Goal: Task Accomplishment & Management: Use online tool/utility

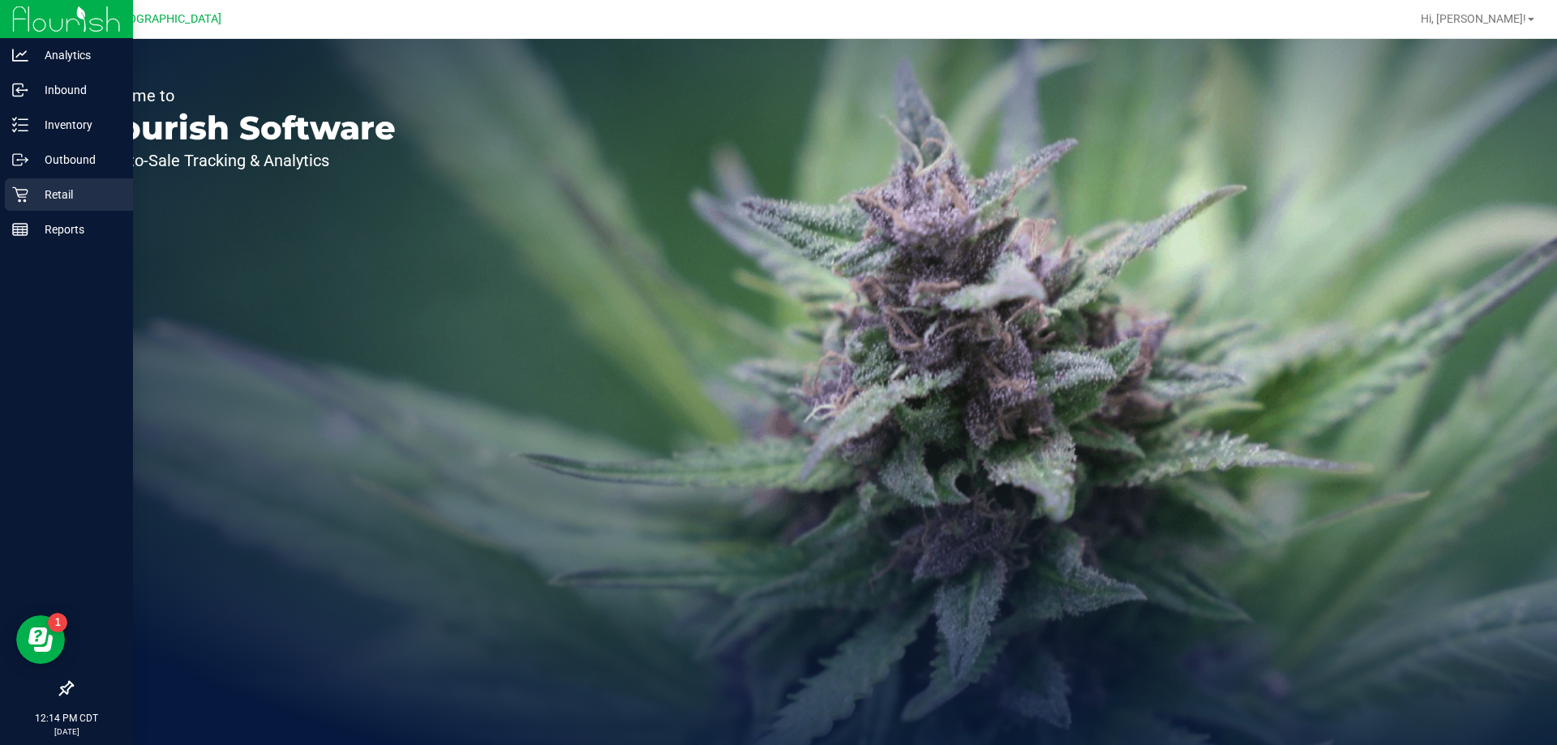
click at [37, 190] on p "Retail" at bounding box center [76, 194] width 97 height 19
click at [67, 195] on p "Retail" at bounding box center [76, 194] width 97 height 19
click at [19, 122] on icon at bounding box center [20, 125] width 16 height 16
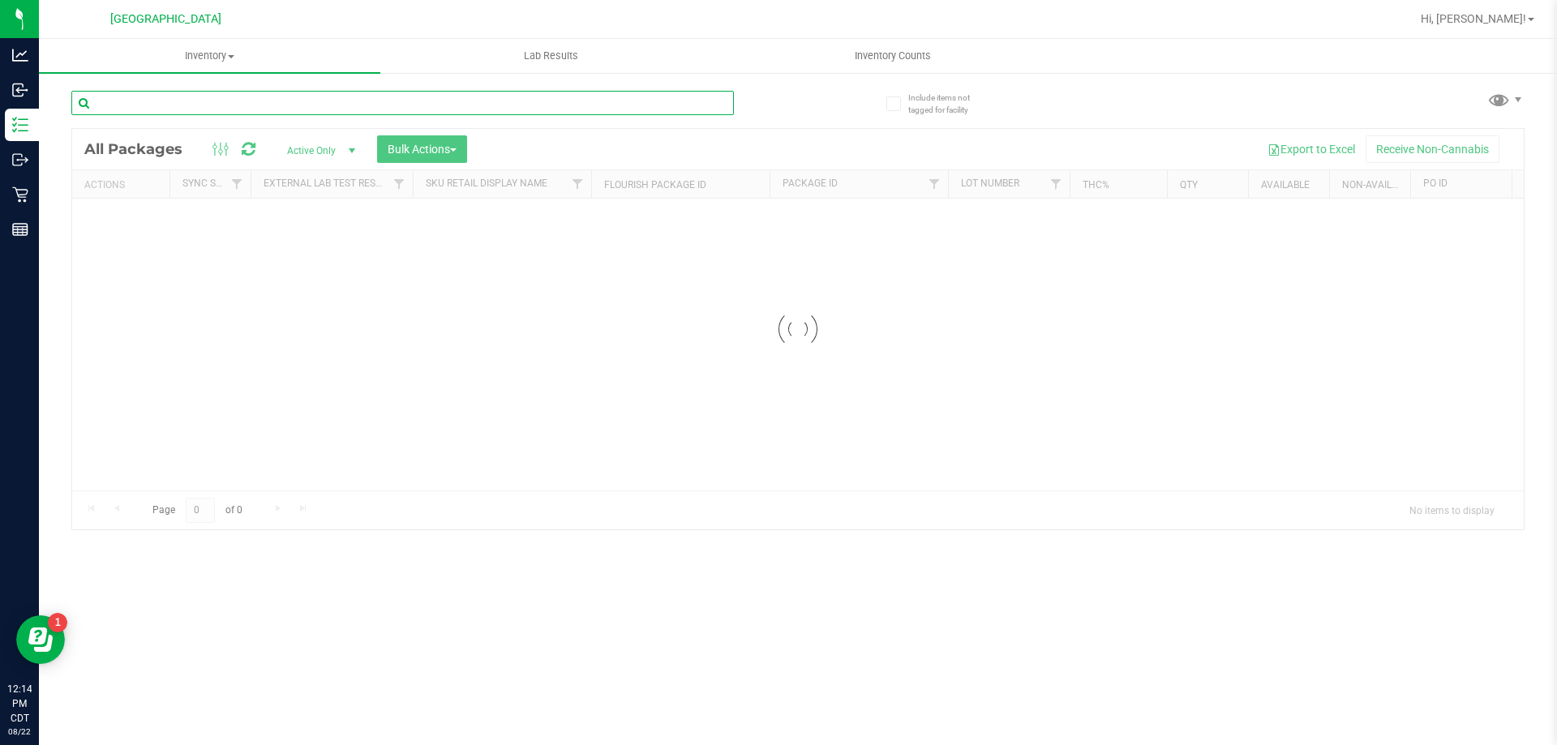
click at [158, 106] on input "text" at bounding box center [402, 103] width 663 height 24
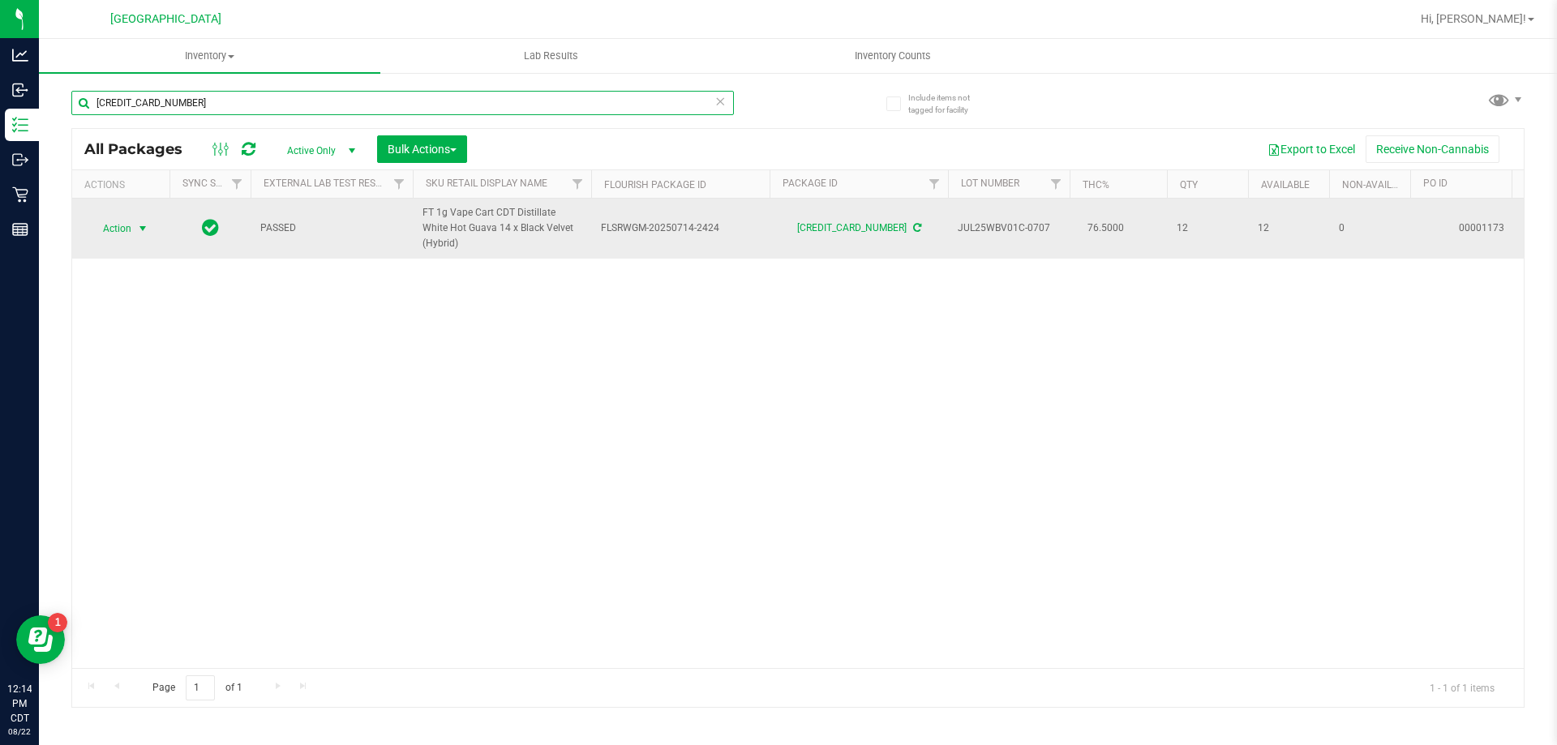
type input "[CREDIT_CARD_NUMBER]"
click at [129, 224] on span "Action" at bounding box center [110, 228] width 44 height 23
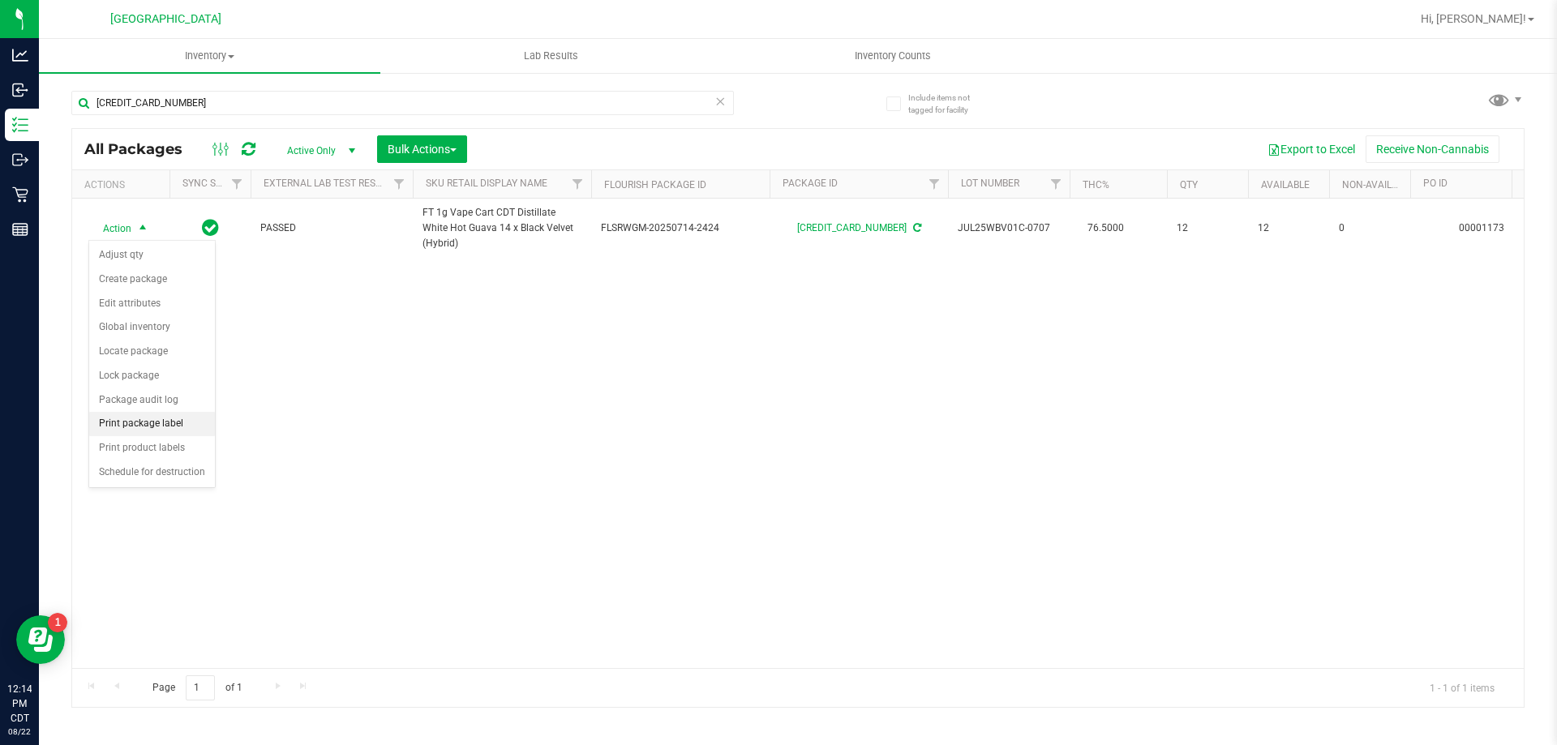
click at [147, 430] on li "Print package label" at bounding box center [152, 424] width 126 height 24
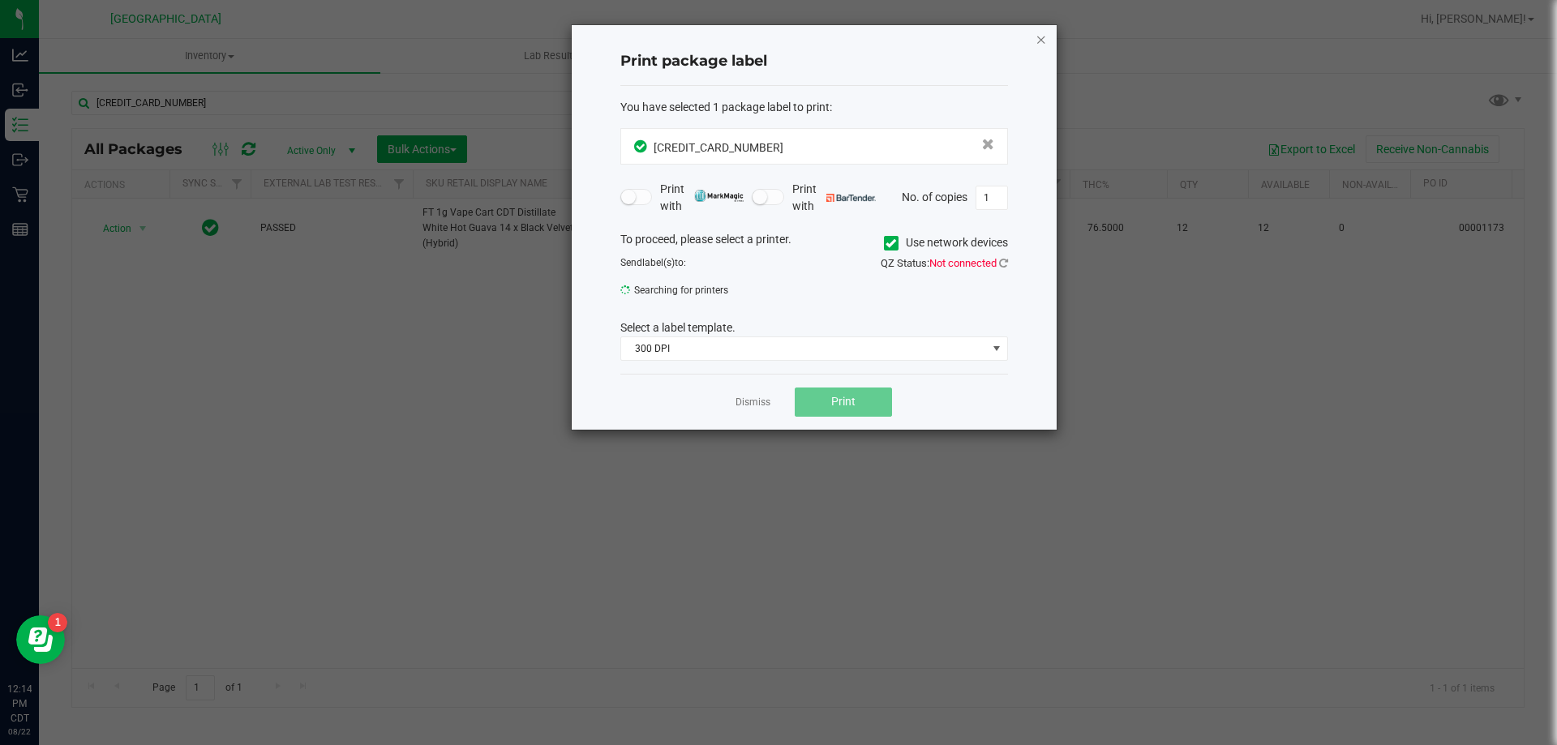
click at [1043, 44] on icon "button" at bounding box center [1041, 38] width 11 height 19
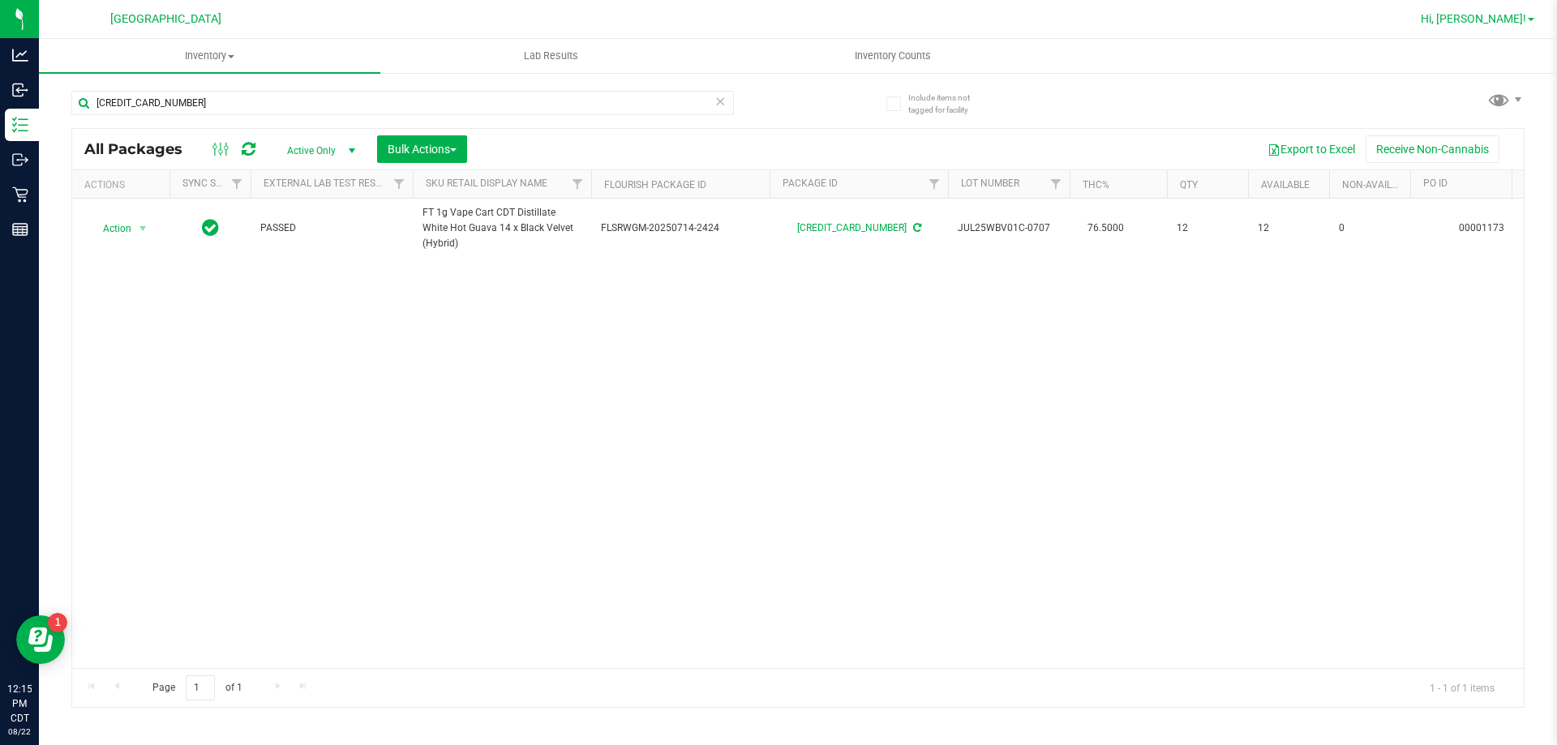
click at [1486, 24] on span "Hi, [PERSON_NAME]!" at bounding box center [1473, 18] width 105 height 13
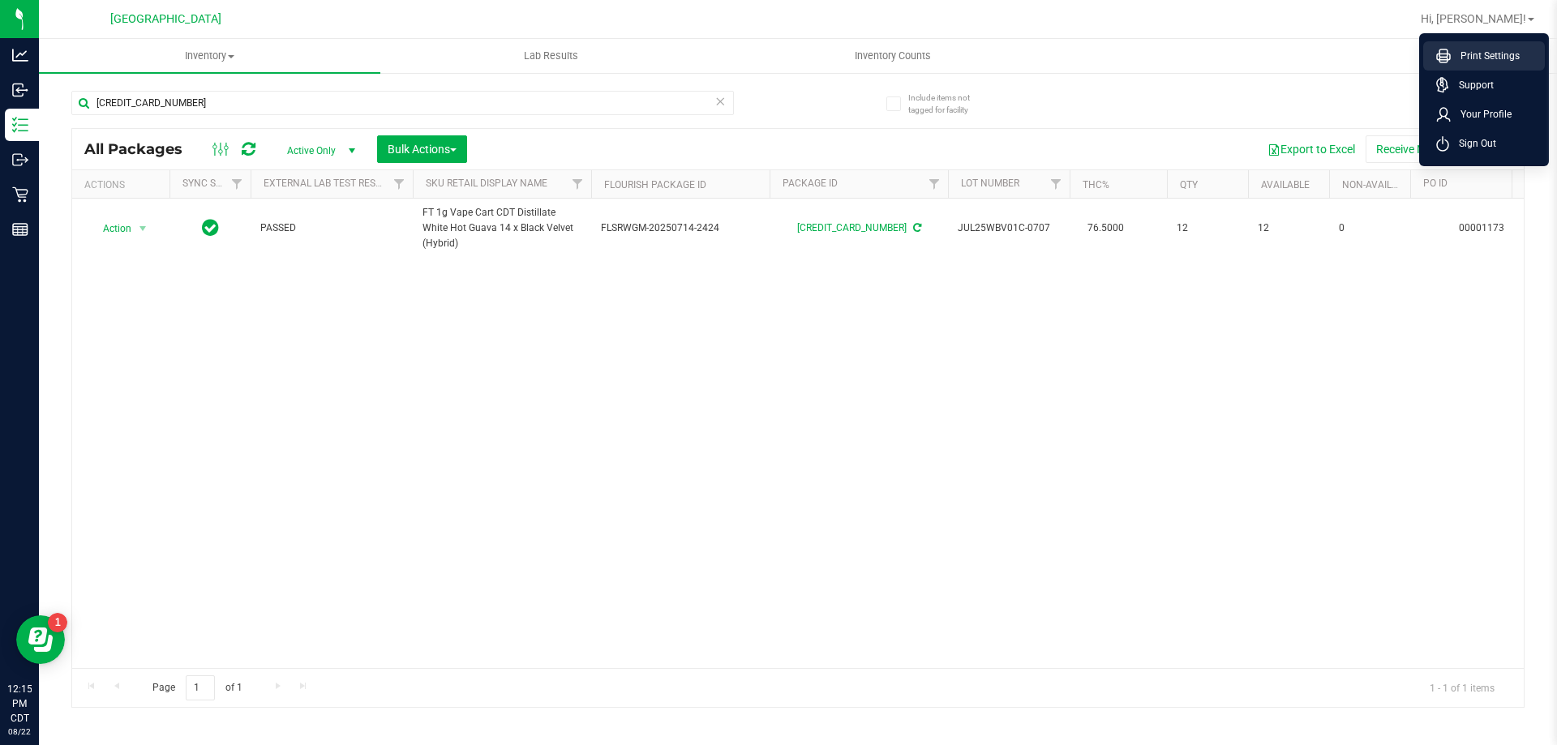
click at [1492, 61] on span "Print Settings" at bounding box center [1485, 56] width 69 height 16
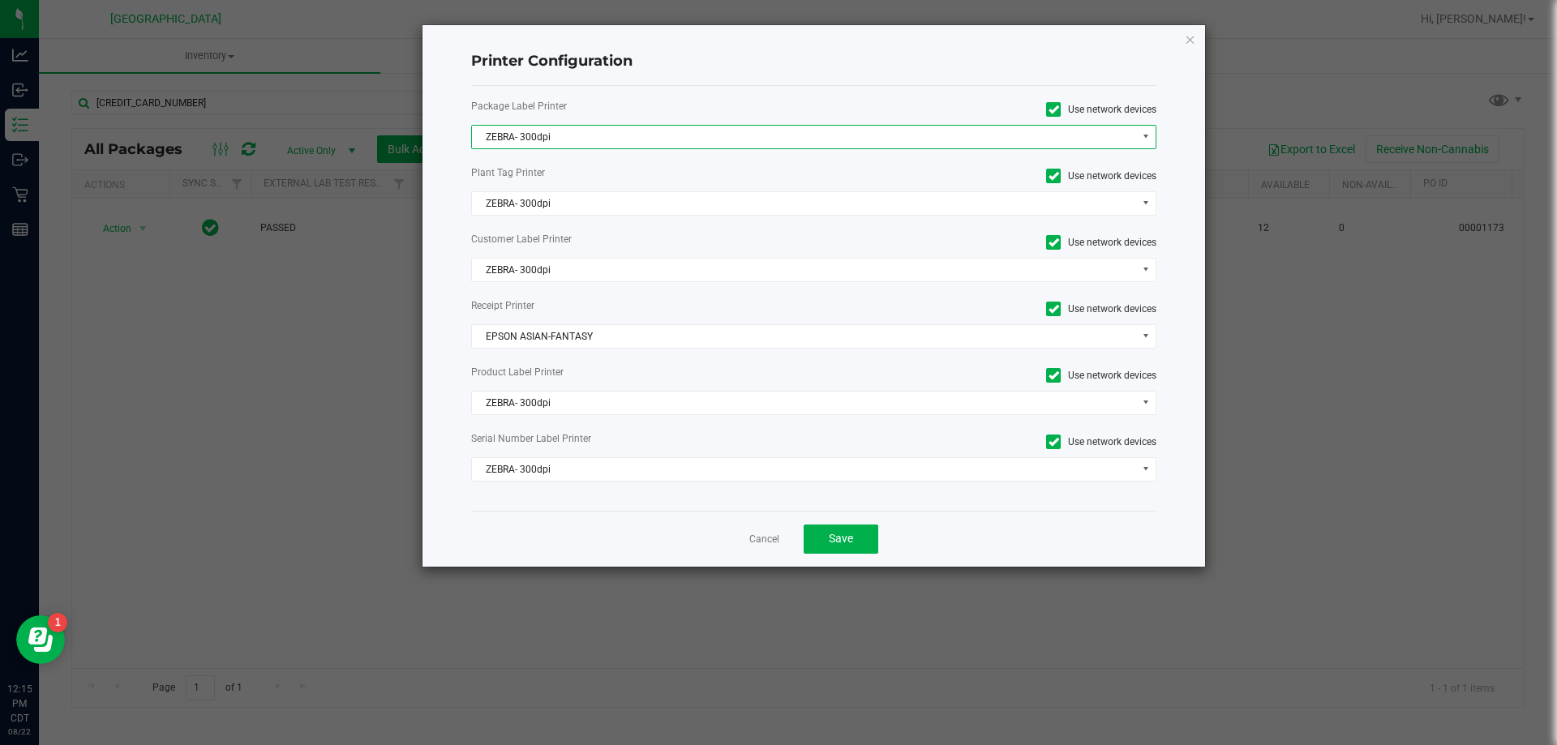
click at [659, 143] on span "ZEBRA- 300dpi" at bounding box center [804, 137] width 664 height 23
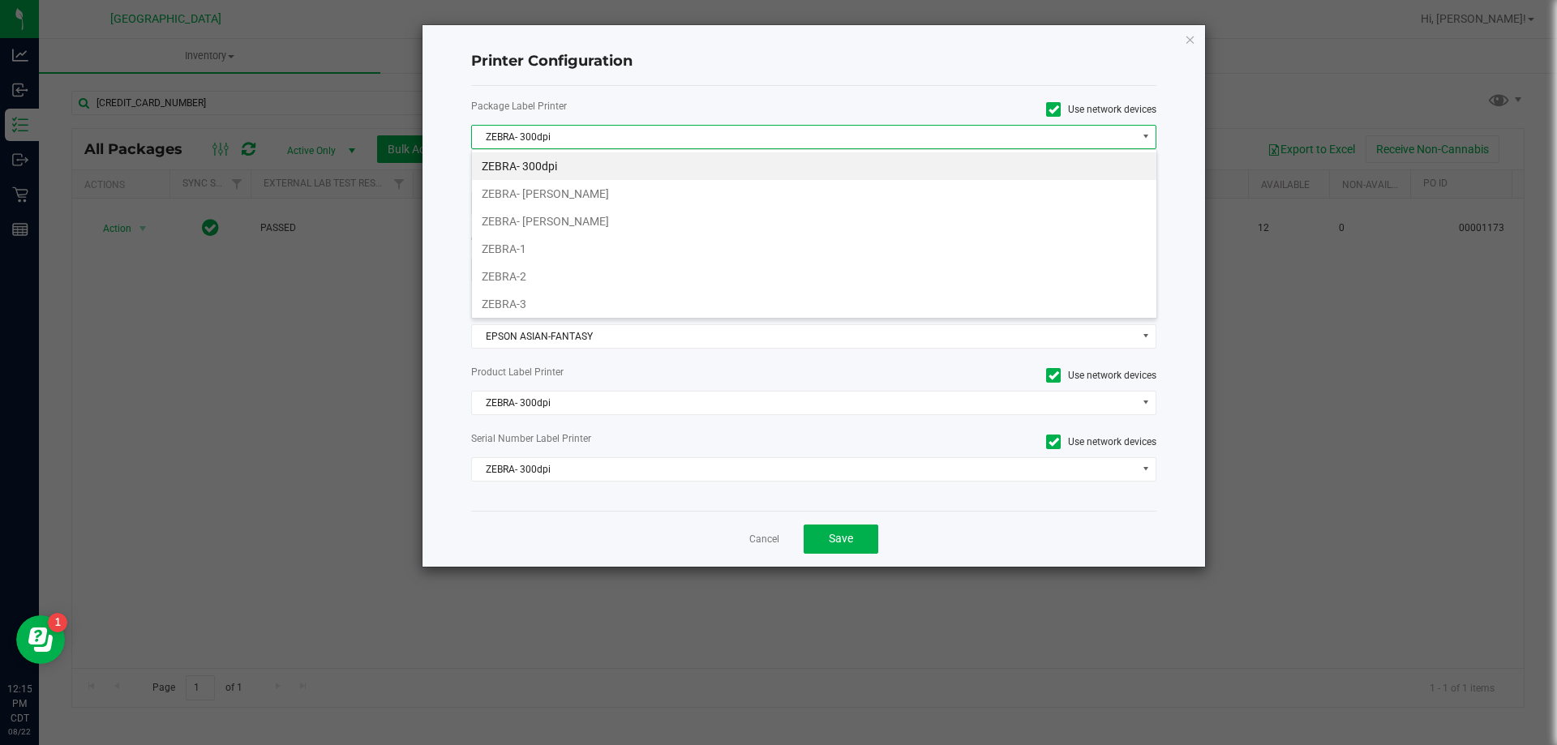
scroll to position [24, 685]
click at [550, 242] on li "ZEBRA-1" at bounding box center [814, 249] width 685 height 28
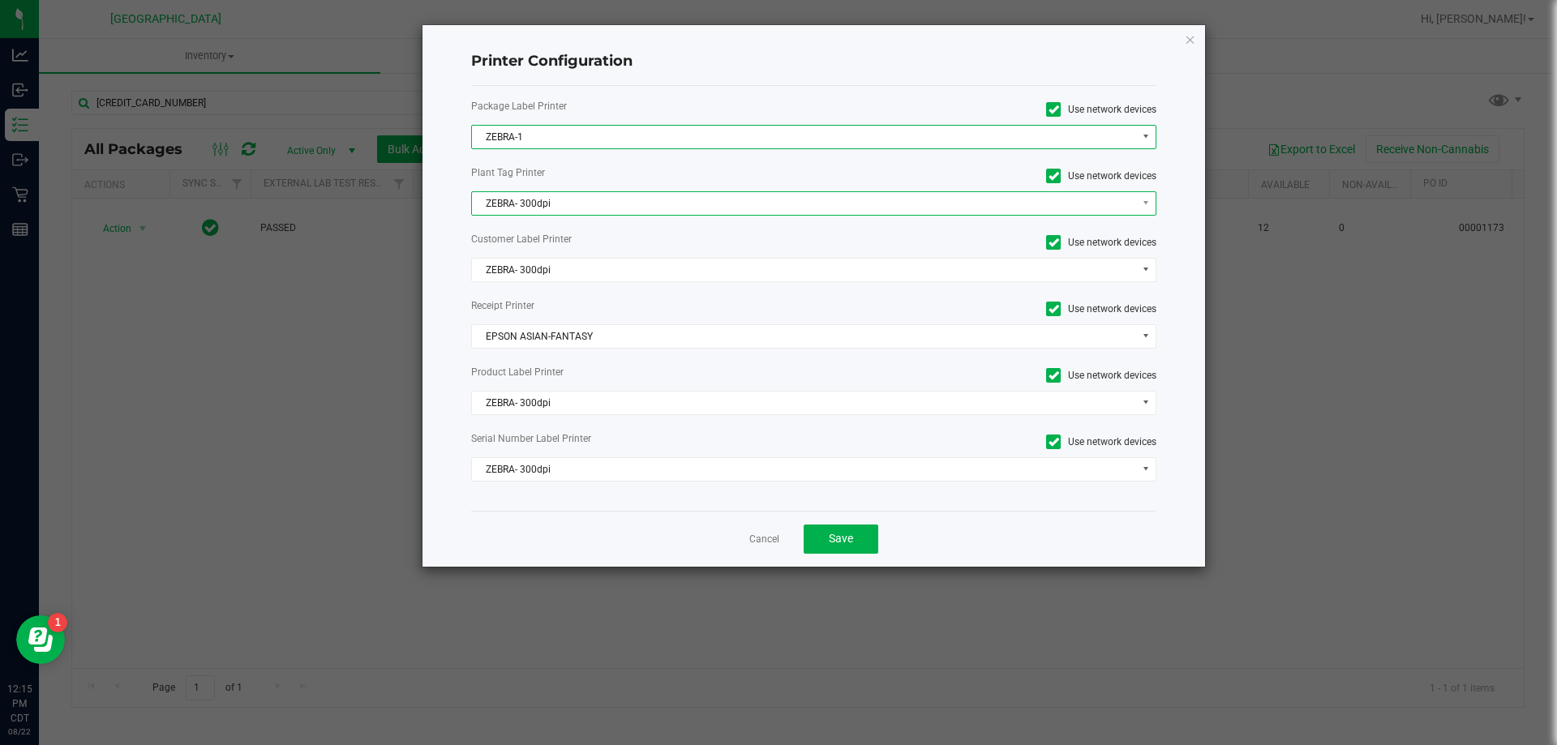
click at [530, 208] on span "ZEBRA- 300dpi" at bounding box center [804, 203] width 664 height 23
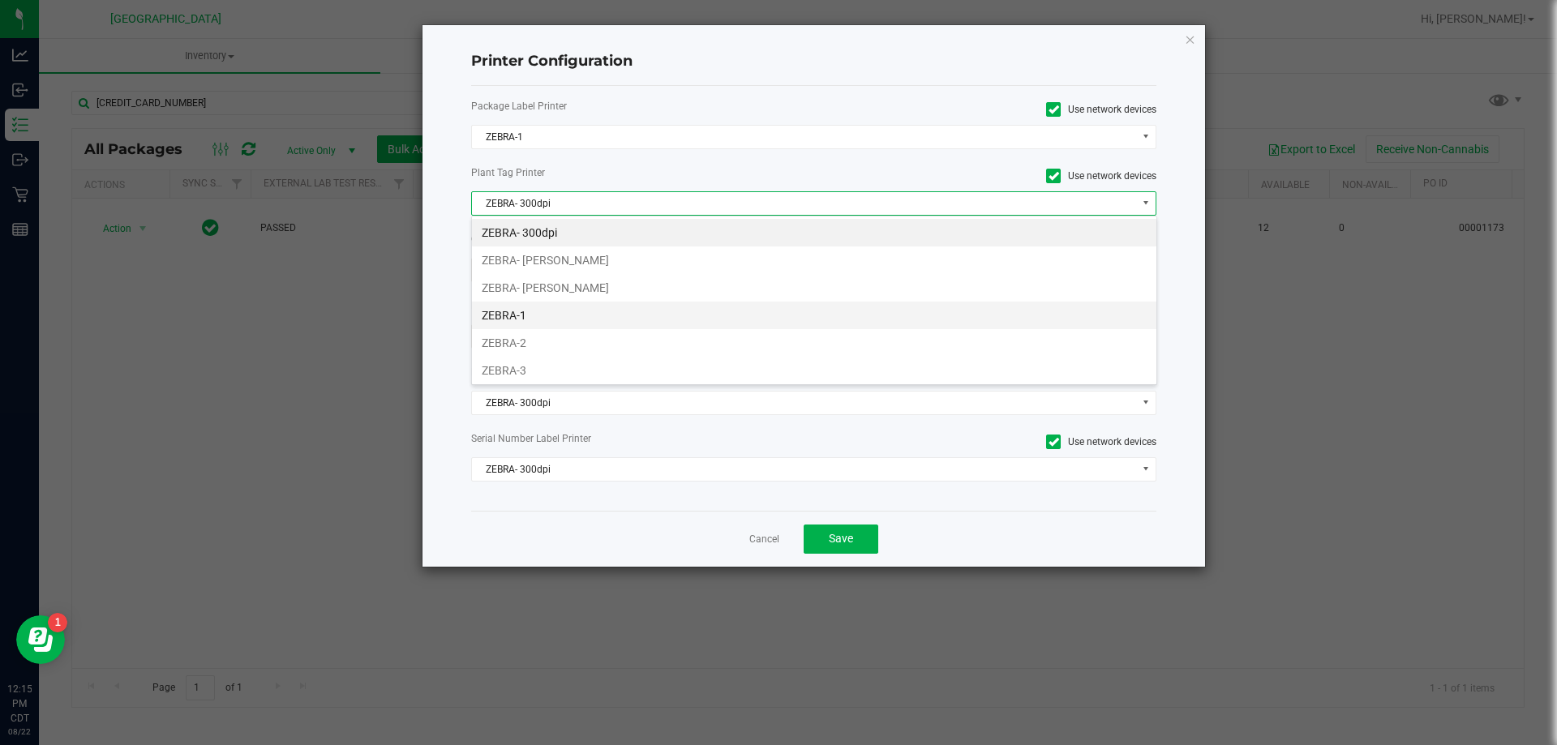
click at [548, 307] on li "ZEBRA-1" at bounding box center [814, 316] width 685 height 28
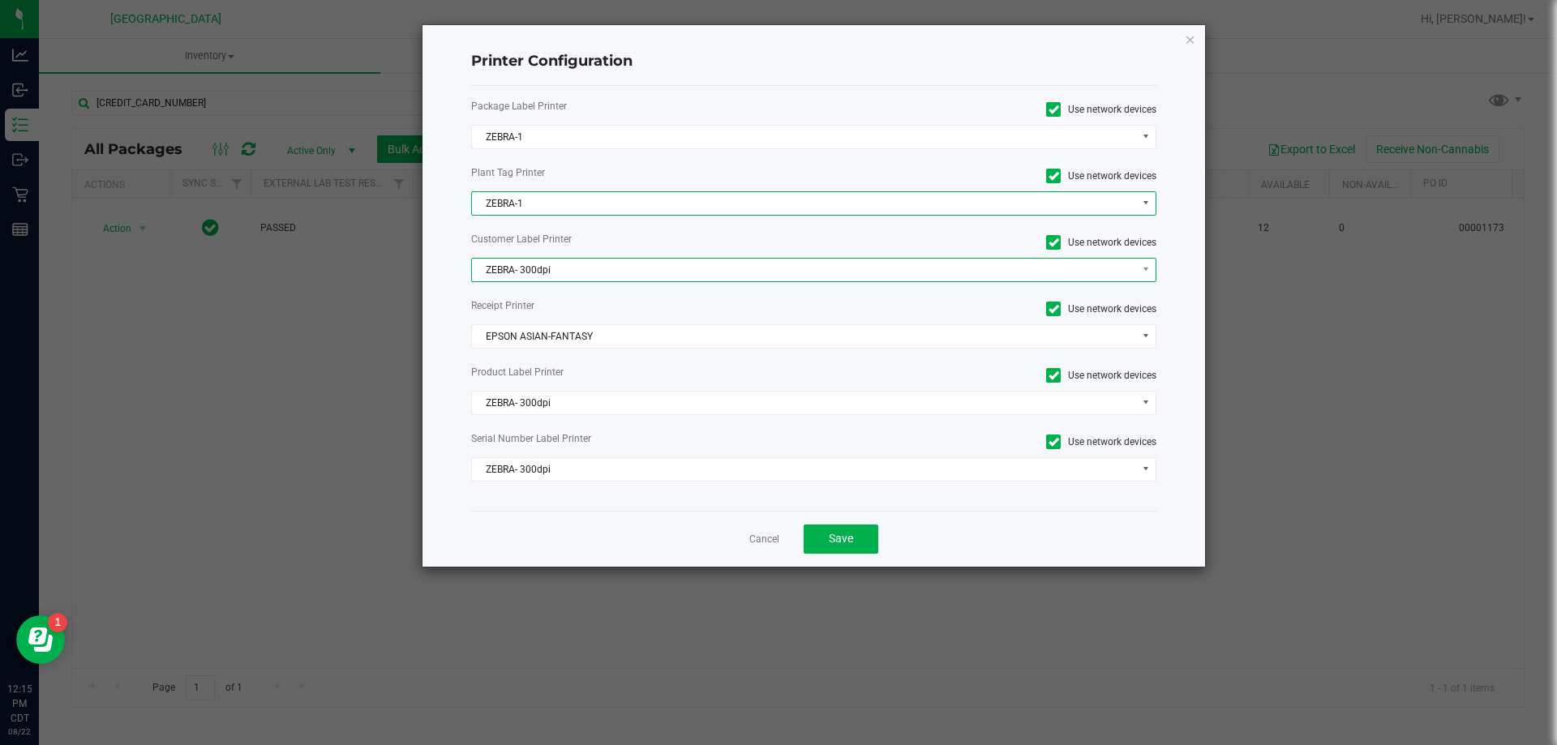
click at [539, 271] on span "ZEBRA- 300dpi" at bounding box center [804, 270] width 664 height 23
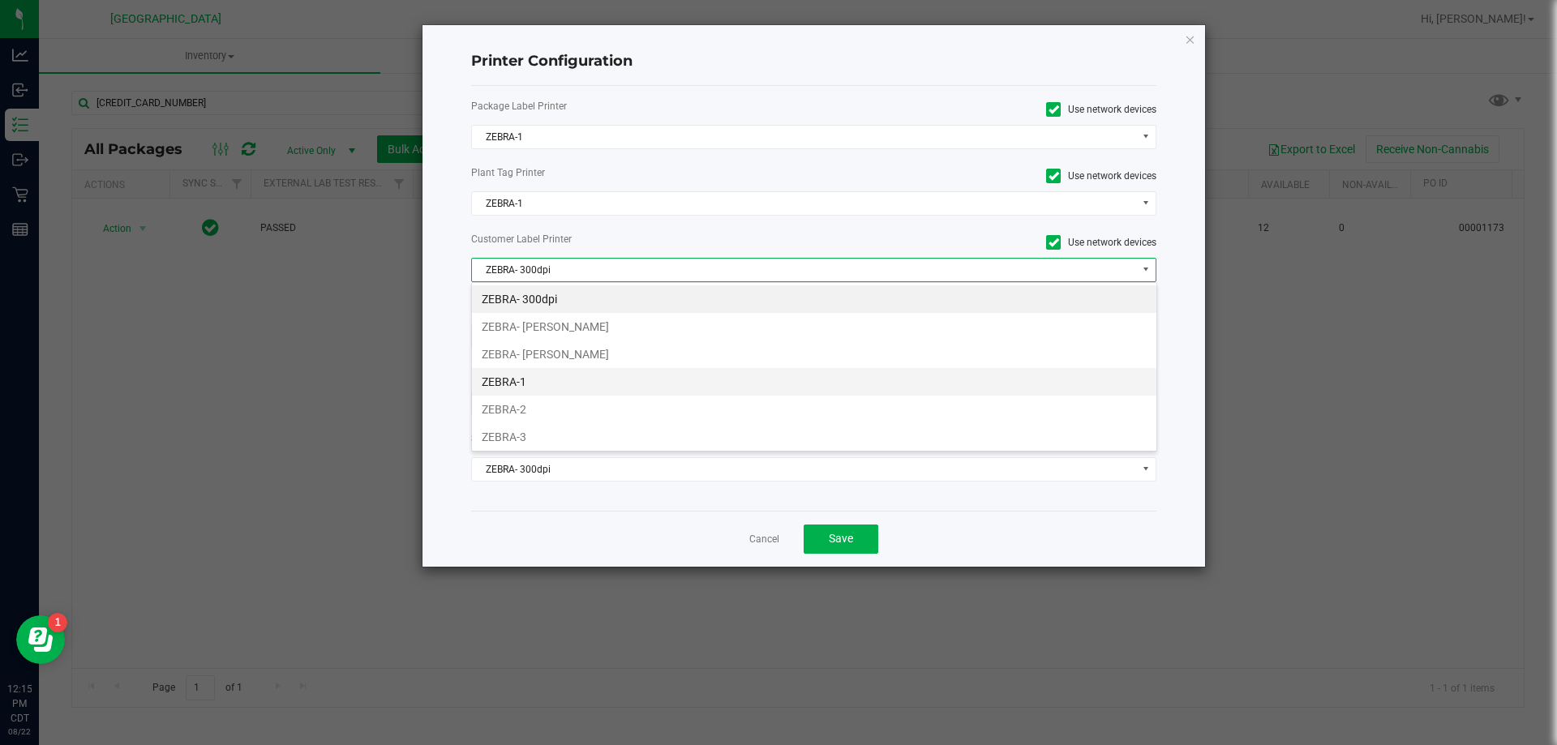
click at [543, 379] on li "ZEBRA-1" at bounding box center [814, 382] width 685 height 28
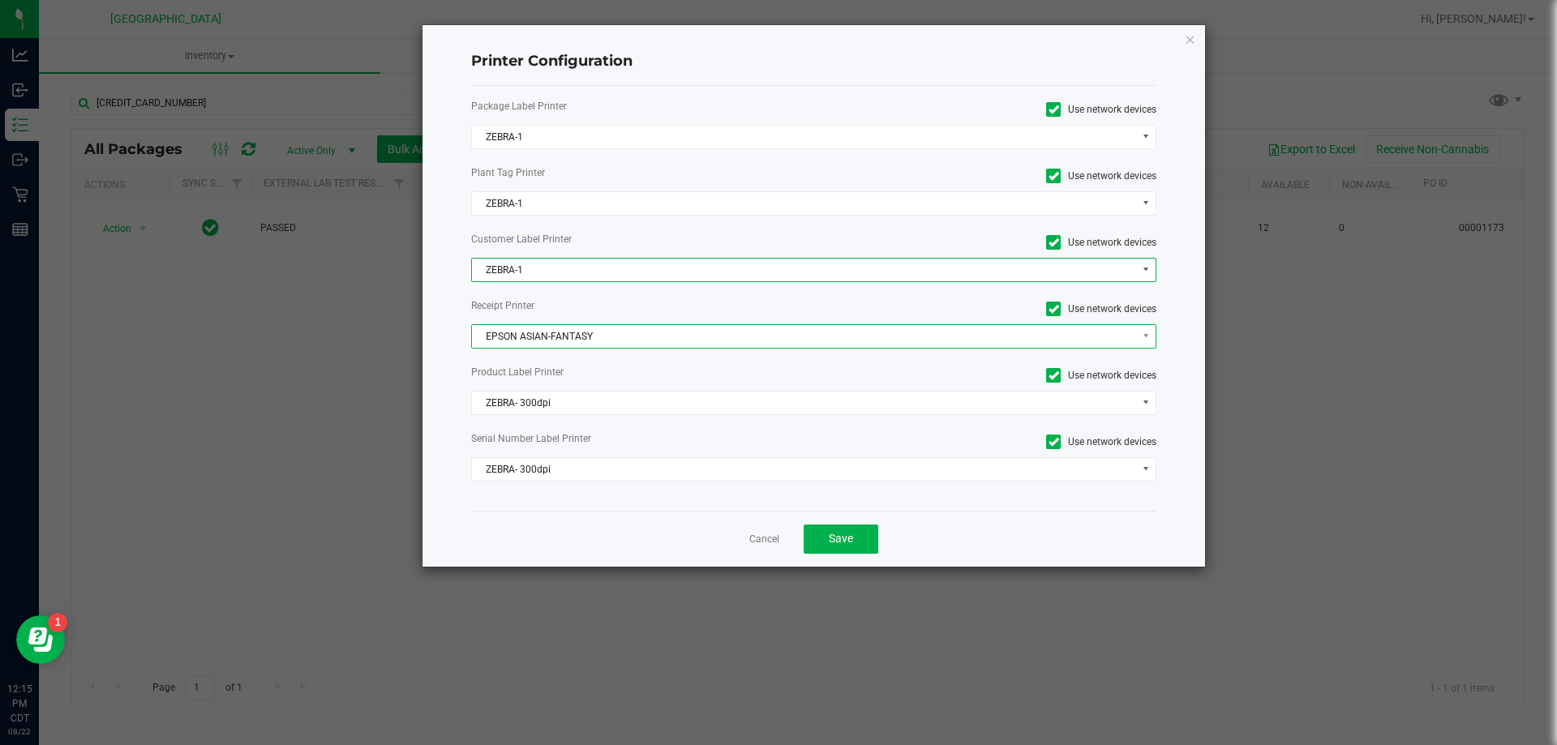
click at [540, 335] on span "EPSON ASIAN-FANTASY" at bounding box center [804, 336] width 664 height 23
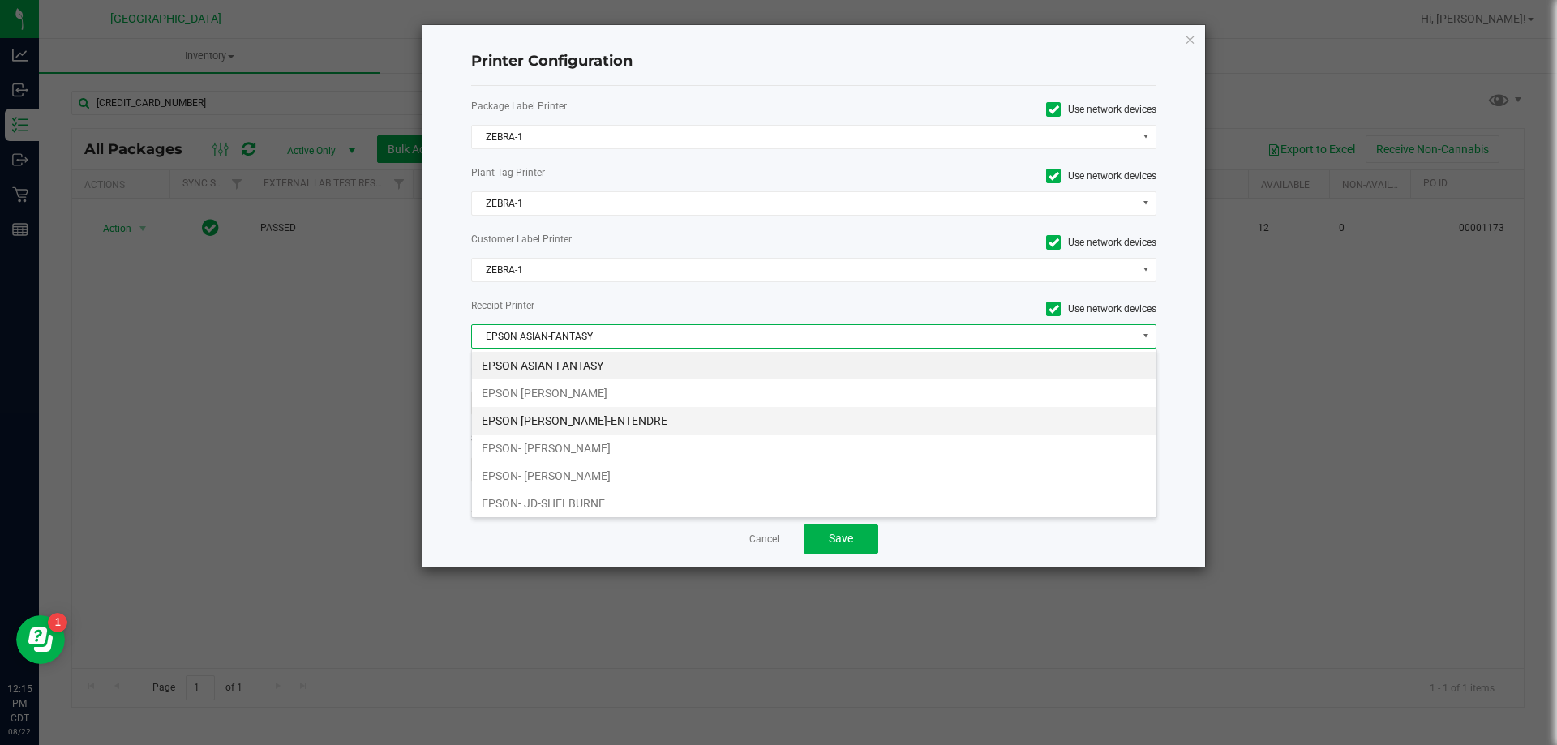
click at [576, 419] on li "EPSON [PERSON_NAME]-ENTENDRE" at bounding box center [814, 421] width 685 height 28
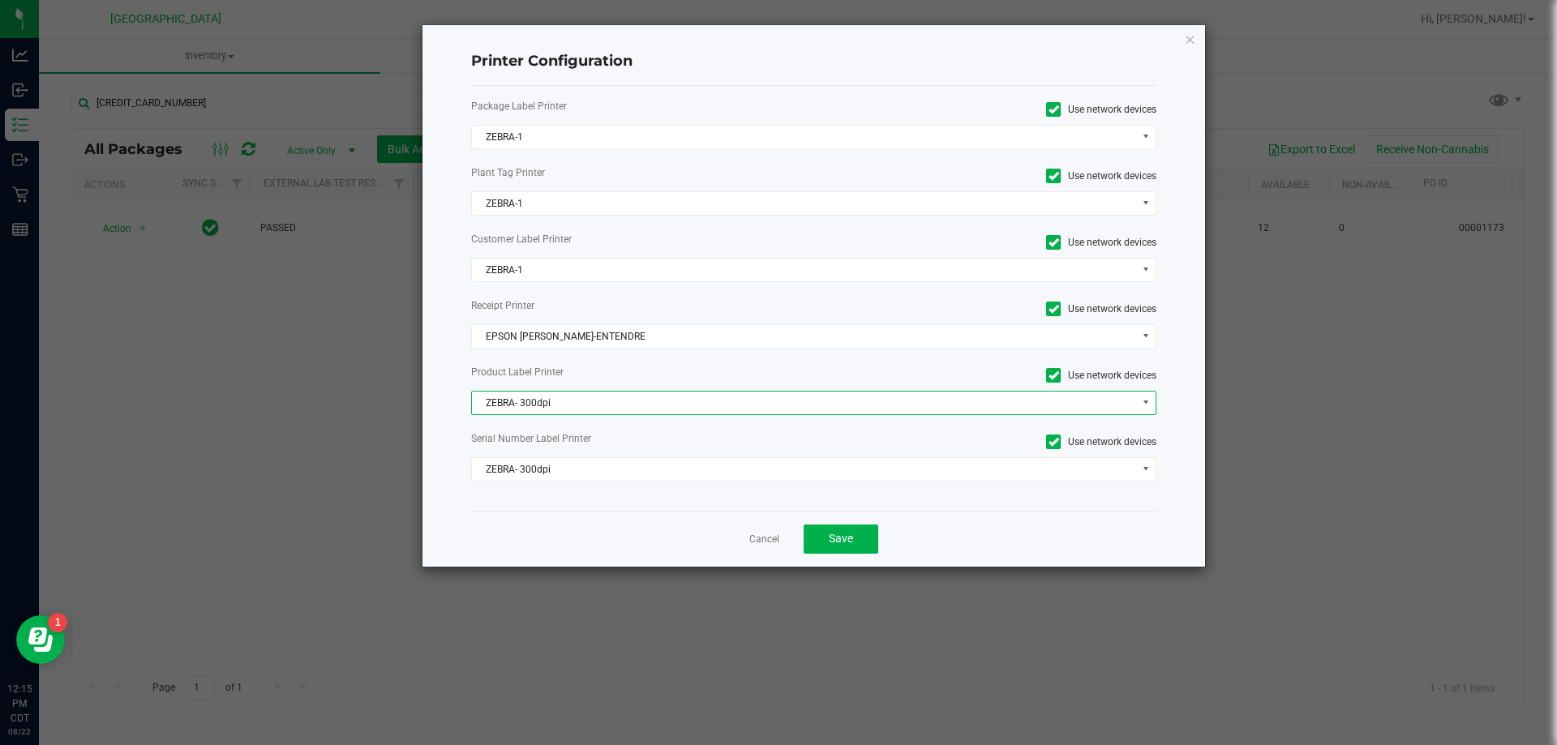
click at [560, 397] on span "ZEBRA- 300dpi" at bounding box center [804, 403] width 664 height 23
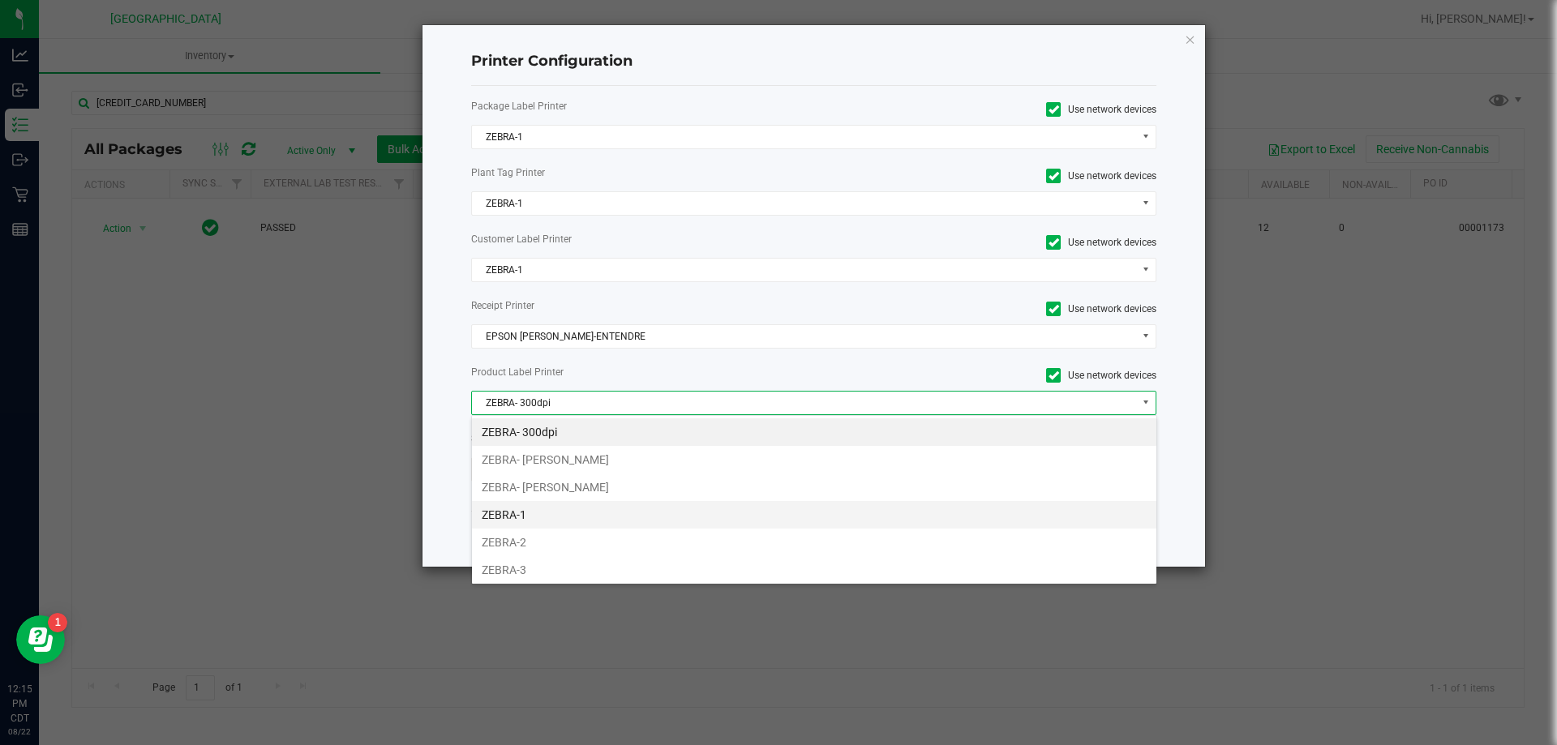
click at [556, 516] on li "ZEBRA-1" at bounding box center [814, 515] width 685 height 28
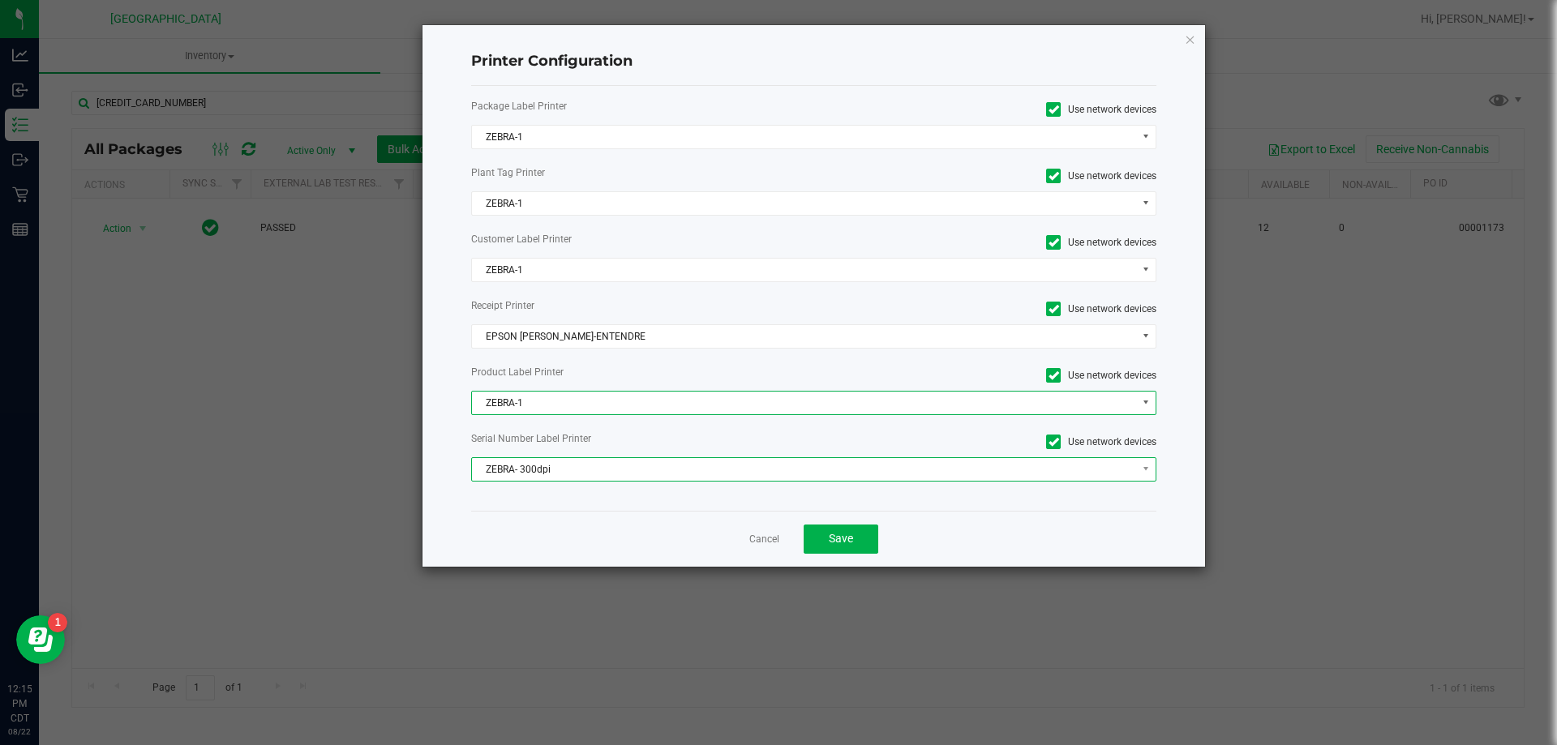
click at [539, 471] on span "ZEBRA- 300dpi" at bounding box center [804, 469] width 664 height 23
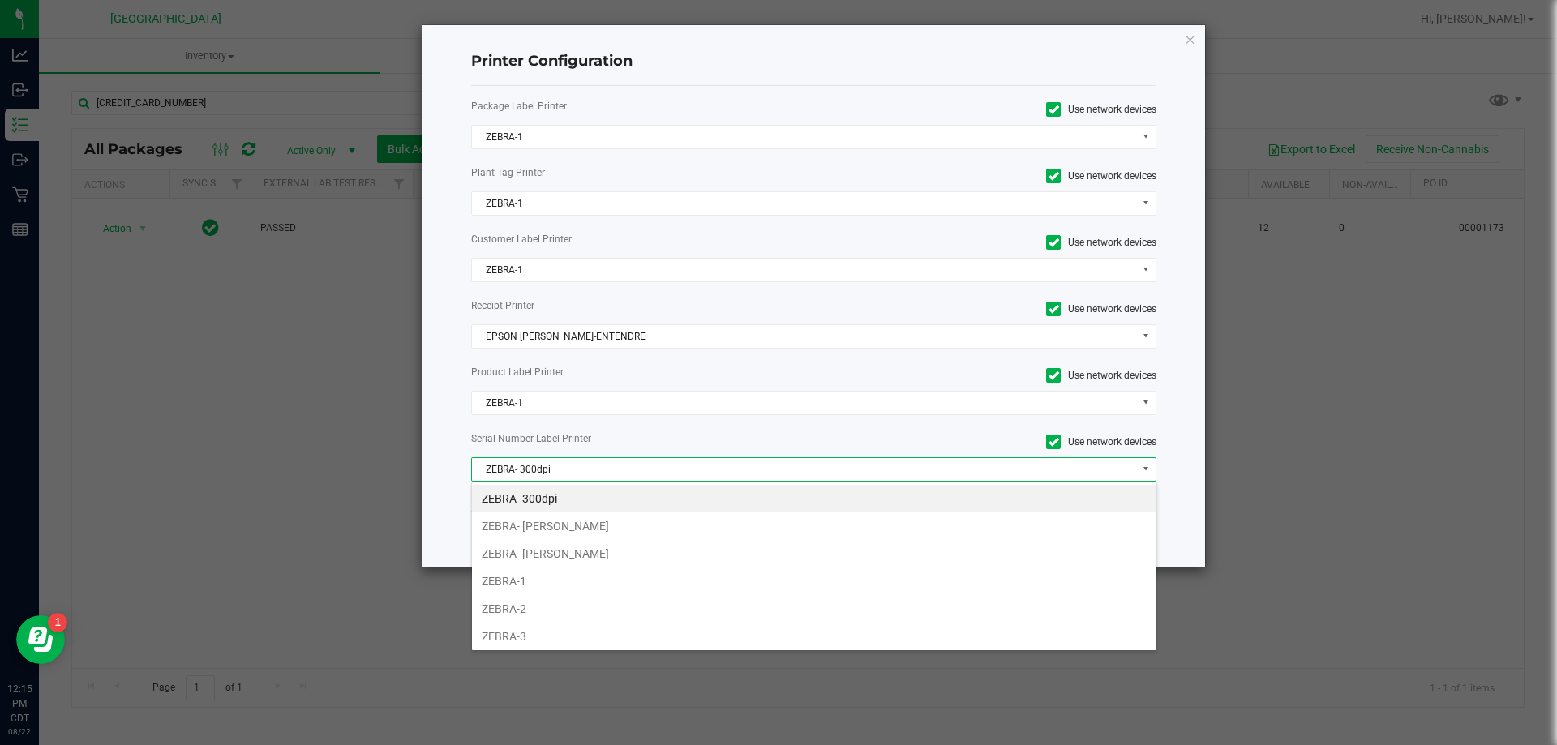
drag, startPoint x: 538, startPoint y: 576, endPoint x: 835, endPoint y: 510, distance: 304.1
click at [543, 568] on li "ZEBRA-1" at bounding box center [814, 582] width 685 height 28
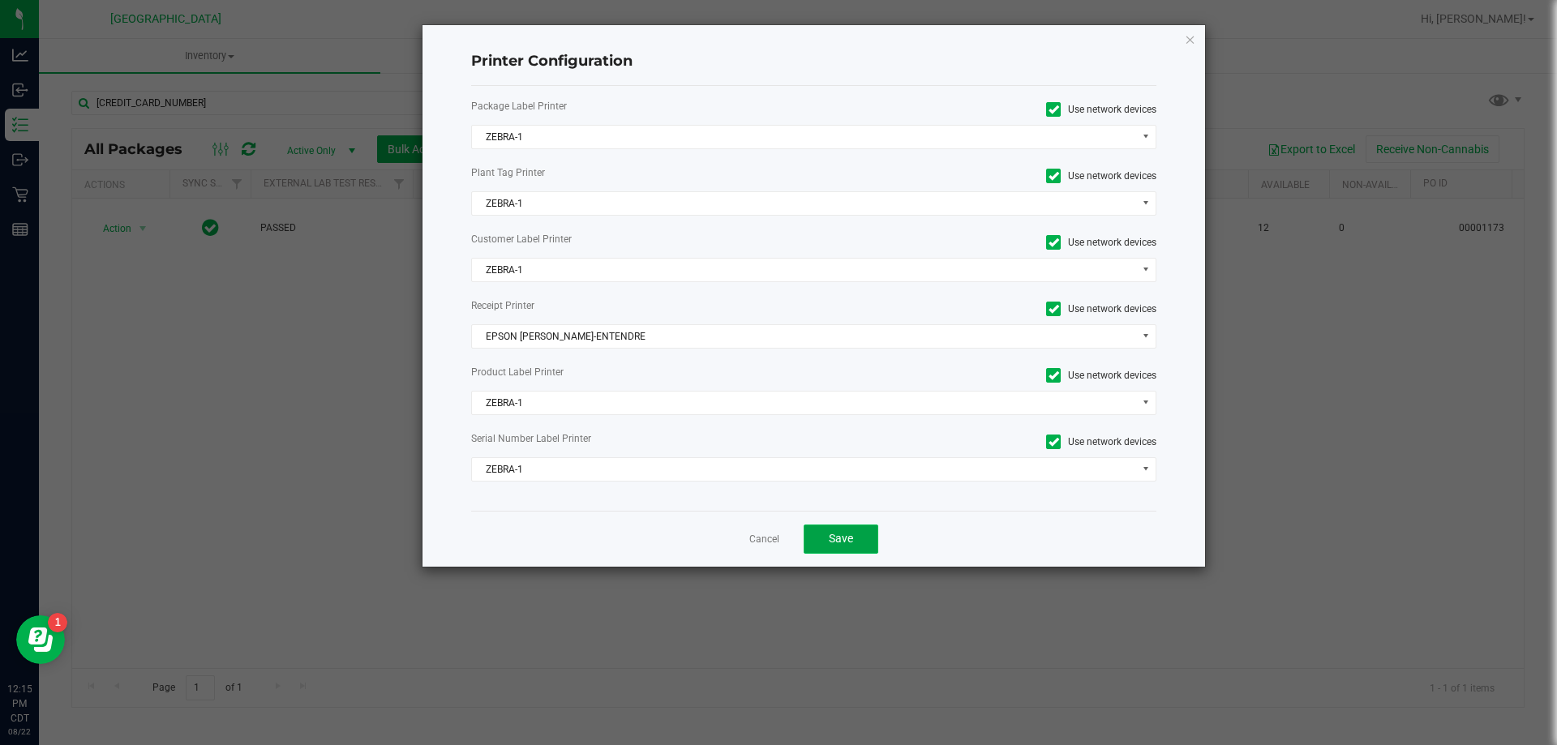
click at [829, 538] on span "Save" at bounding box center [841, 538] width 24 height 13
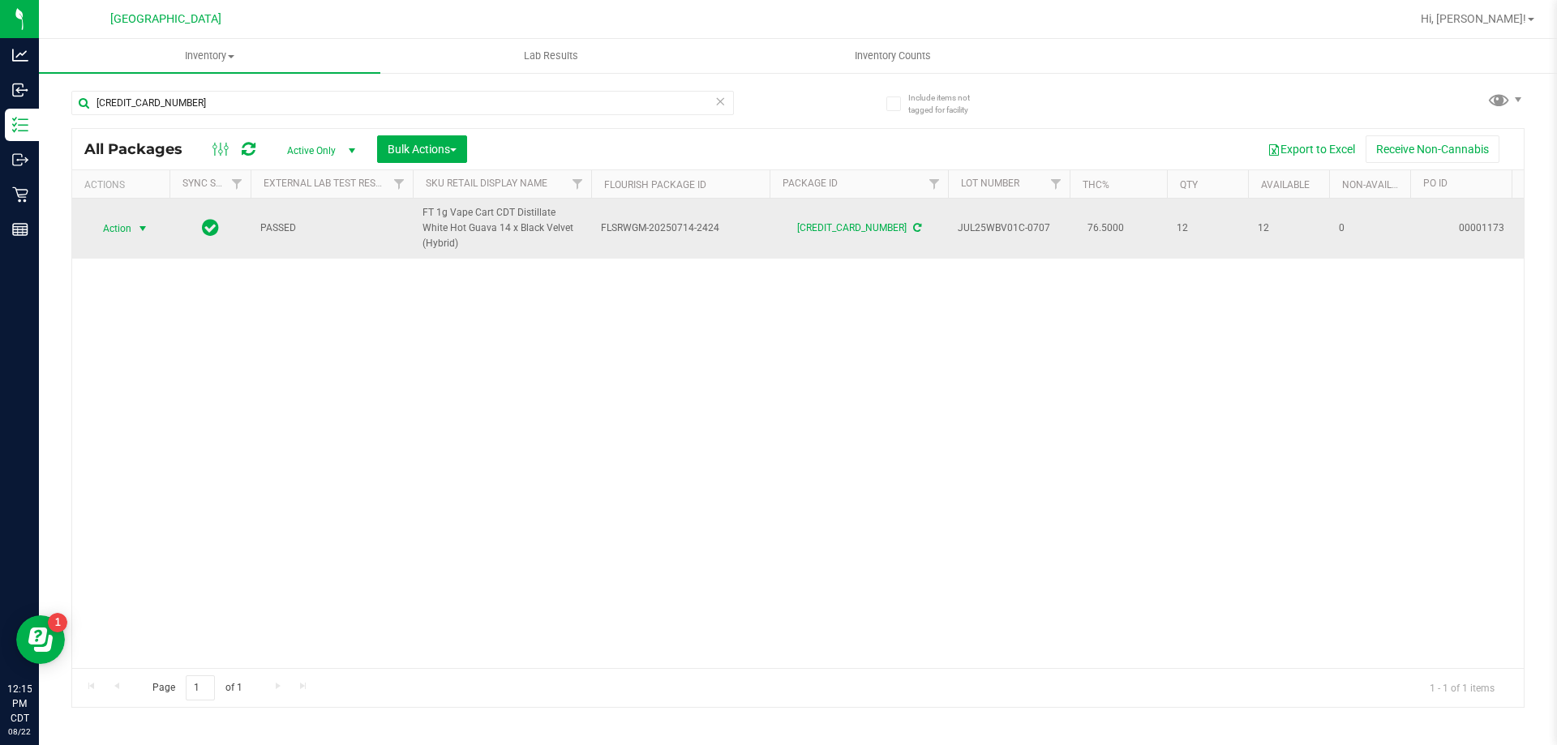
click at [127, 232] on span "Action" at bounding box center [110, 228] width 44 height 23
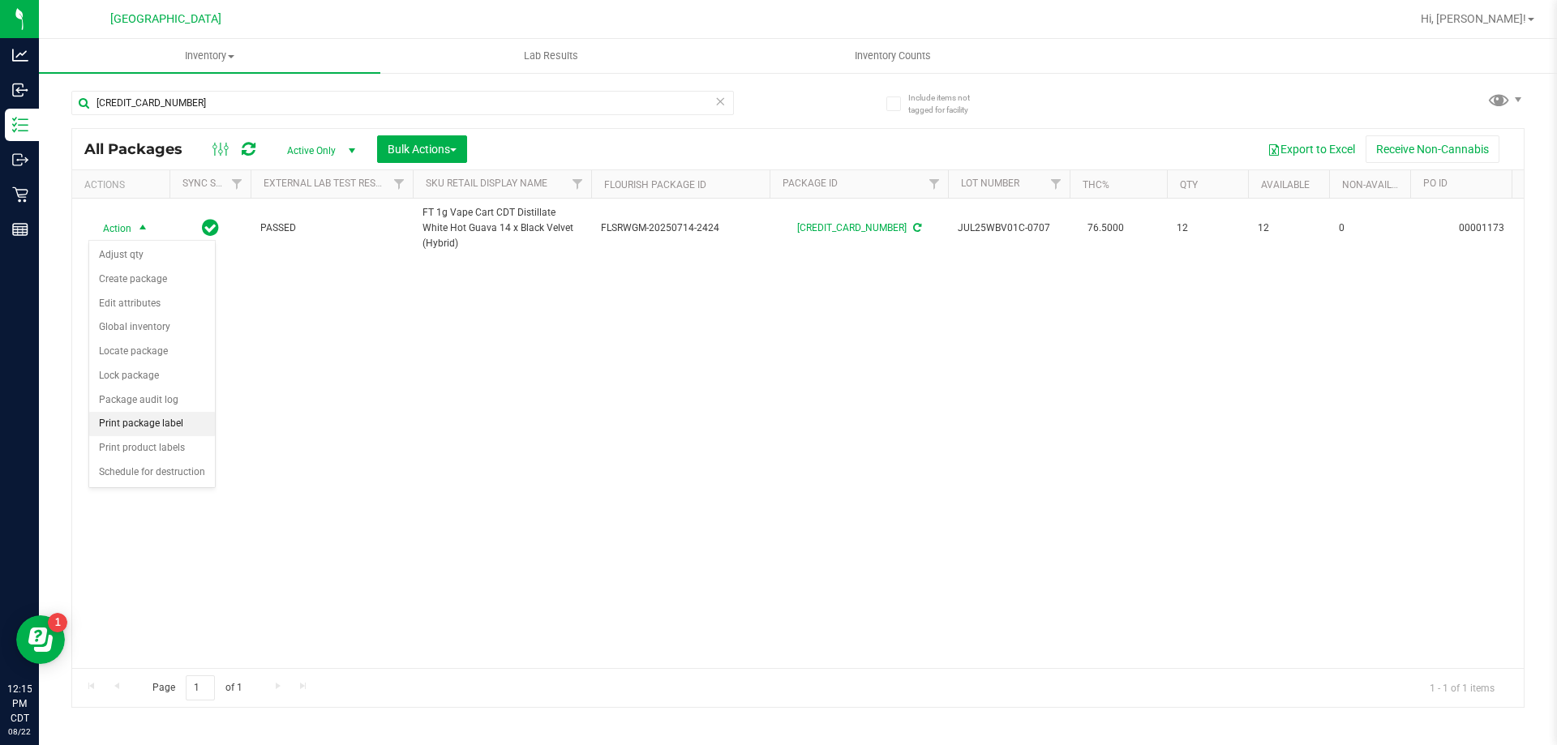
click at [157, 419] on li "Print package label" at bounding box center [152, 424] width 126 height 24
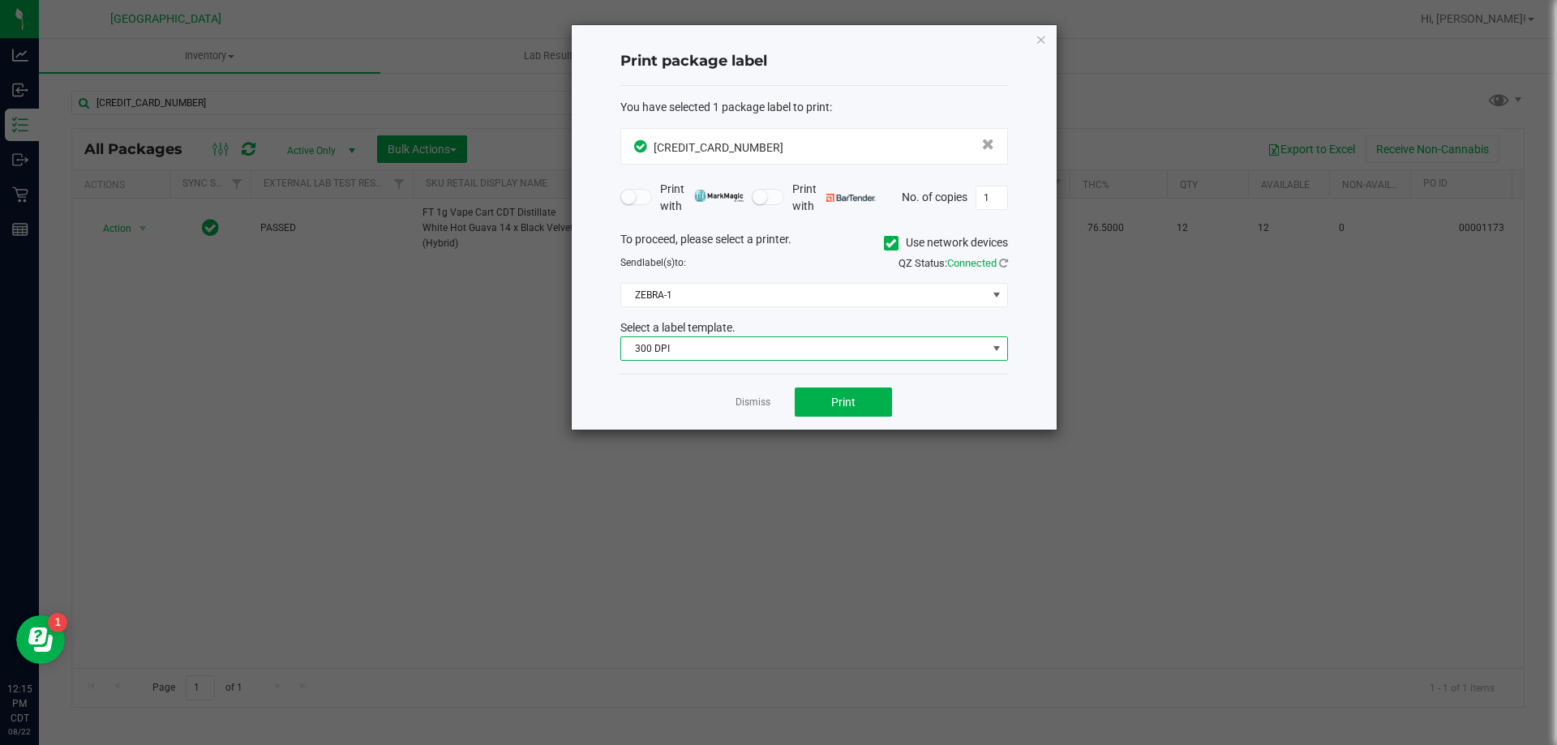
click at [689, 356] on span "300 DPI" at bounding box center [804, 348] width 366 height 23
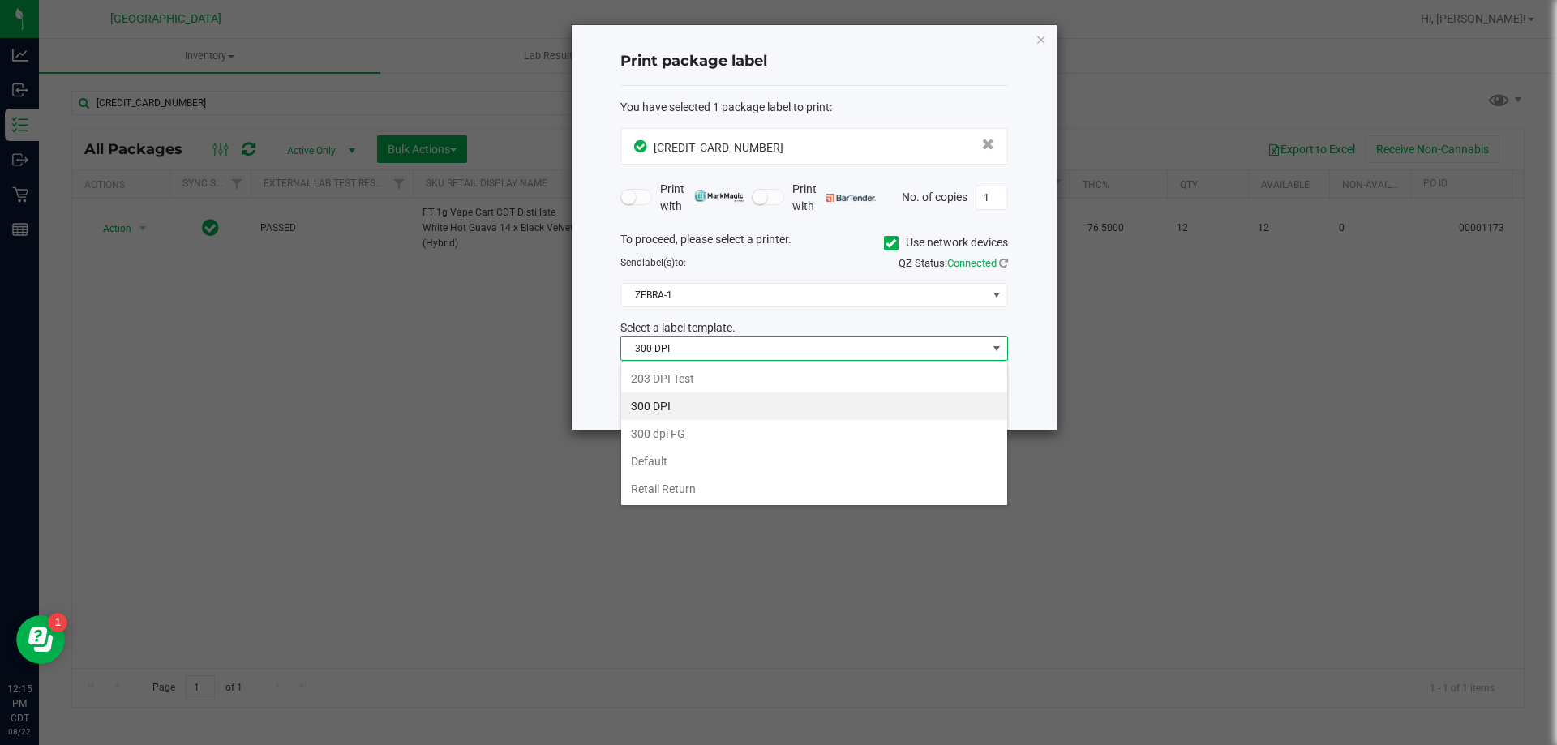
scroll to position [24, 388]
click at [691, 377] on li "203 DPI Test" at bounding box center [814, 379] width 386 height 28
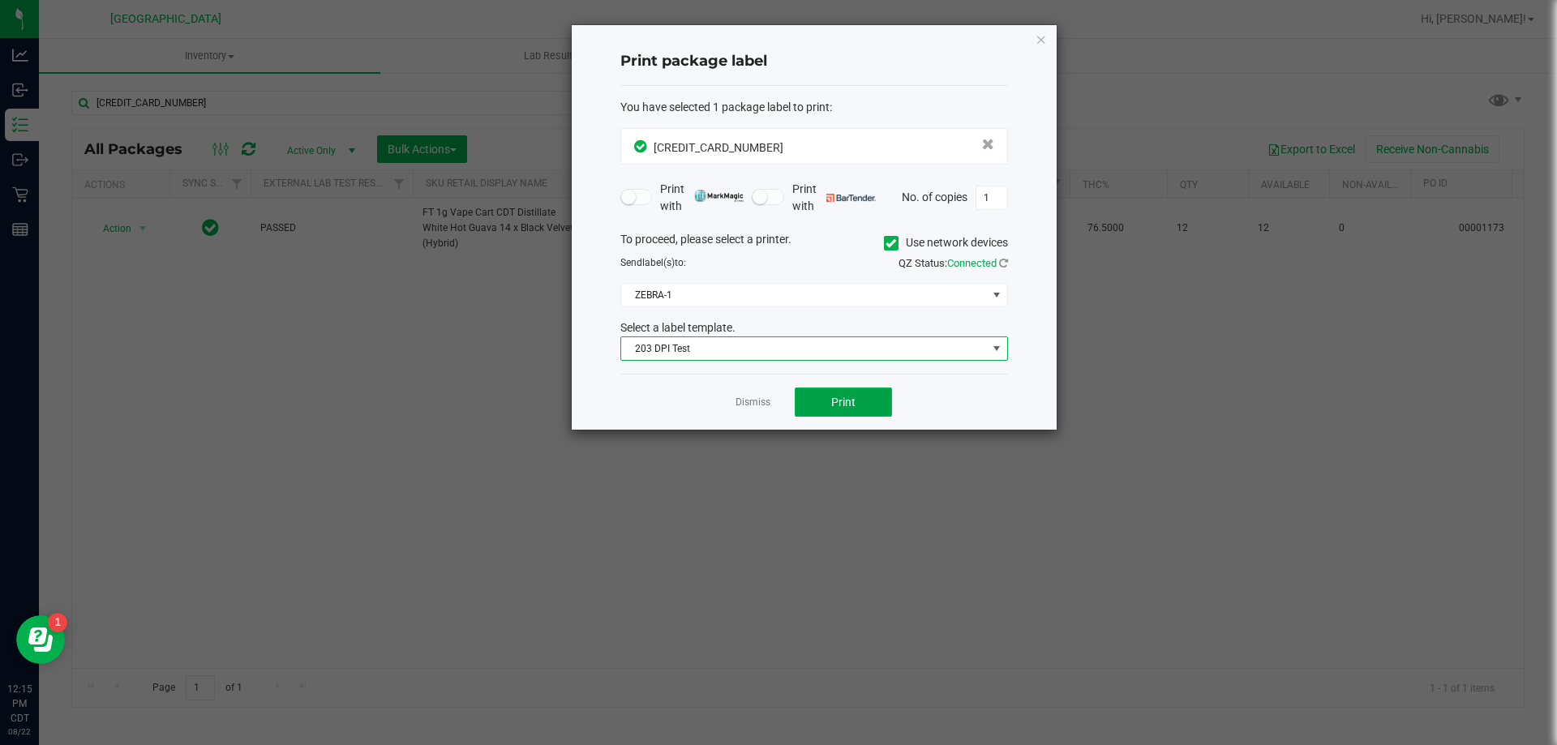
click at [824, 406] on button "Print" at bounding box center [843, 402] width 97 height 29
